Goal: Task Accomplishment & Management: Manage account settings

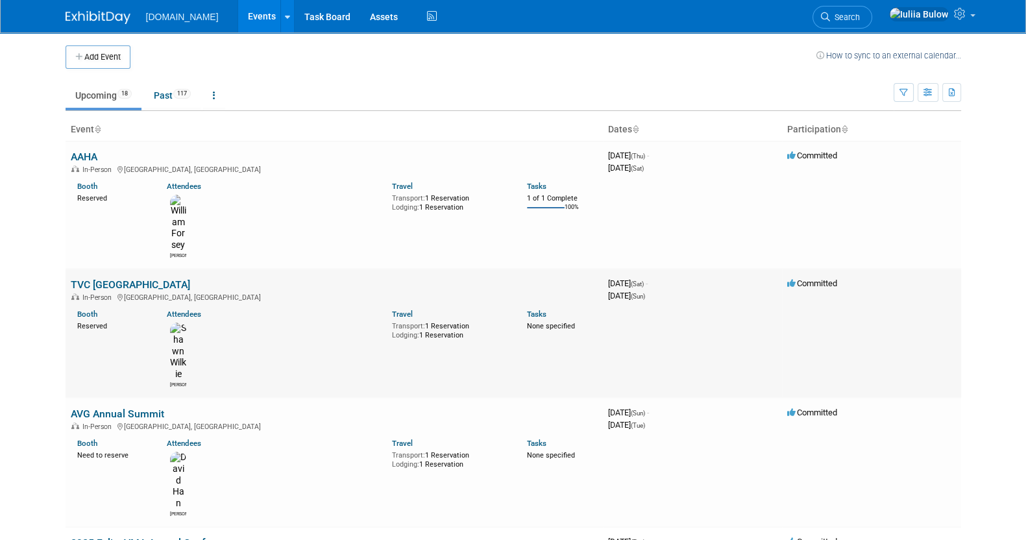
click at [97, 278] on link "TVC [GEOGRAPHIC_DATA]" at bounding box center [130, 284] width 119 height 12
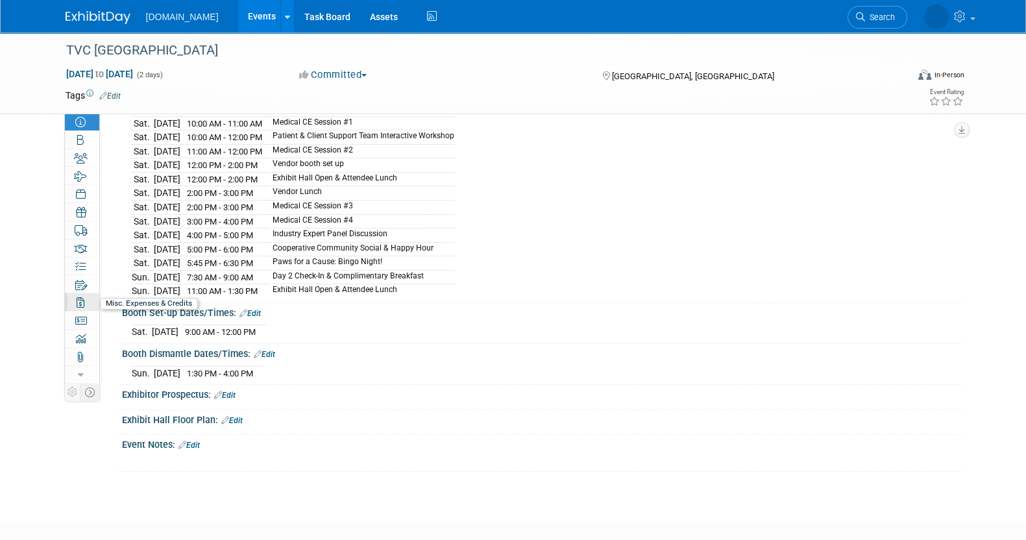
scroll to position [110, 0]
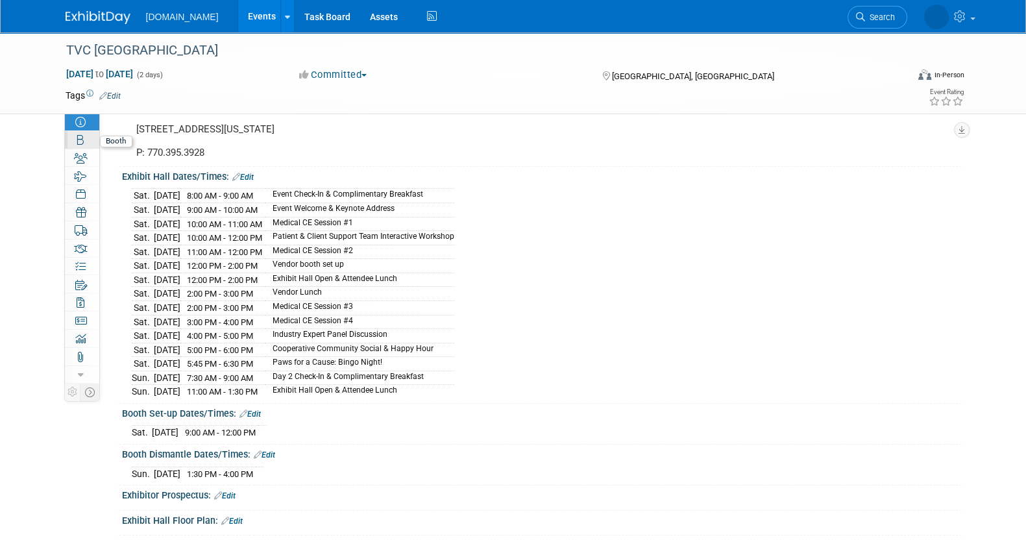
click at [80, 141] on icon at bounding box center [80, 140] width 6 height 10
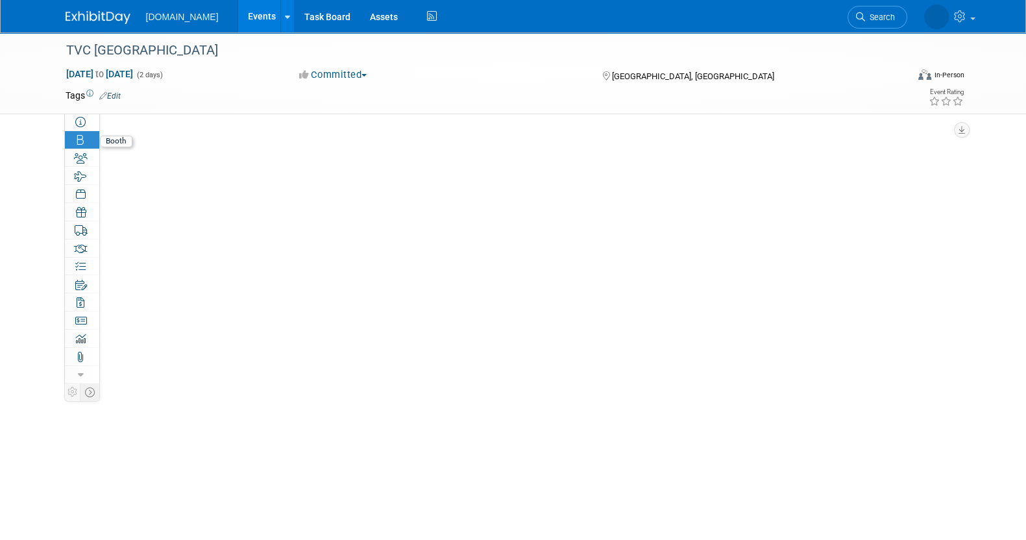
scroll to position [0, 0]
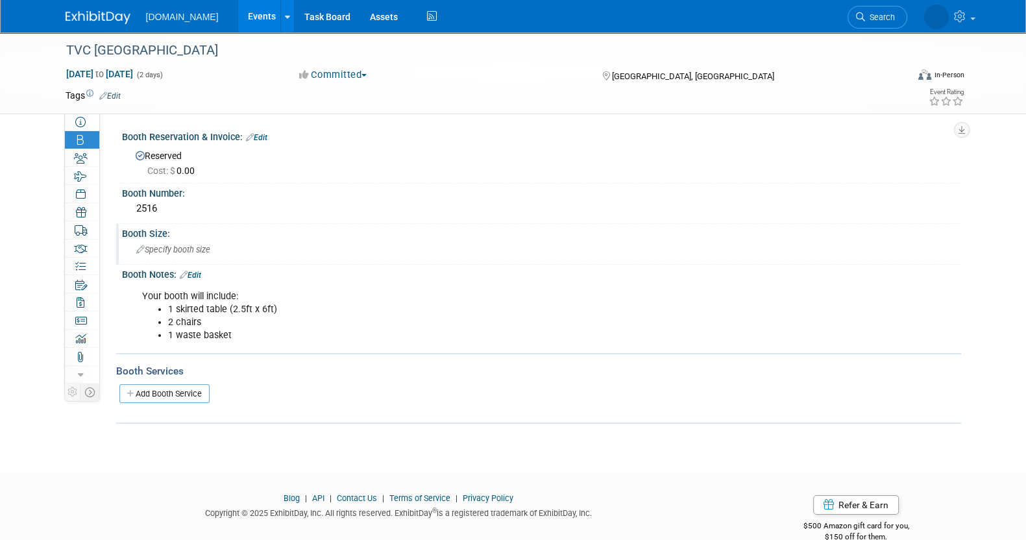
click at [171, 250] on span "Specify booth size" at bounding box center [173, 250] width 74 height 10
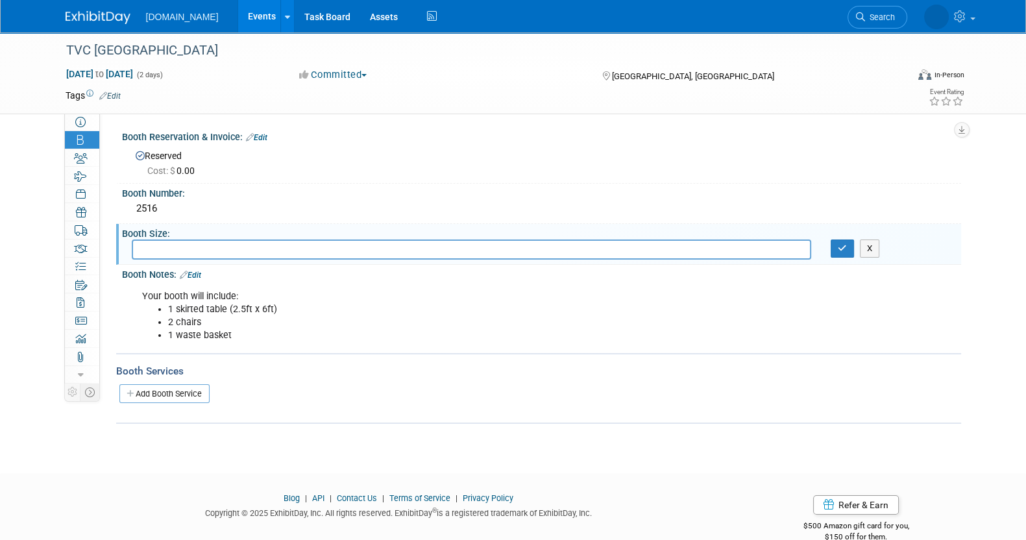
type input "f"
type input "6"
click at [866, 249] on button "X" at bounding box center [870, 248] width 20 height 18
